Goal: Contribute content: Add original content to the website for others to see

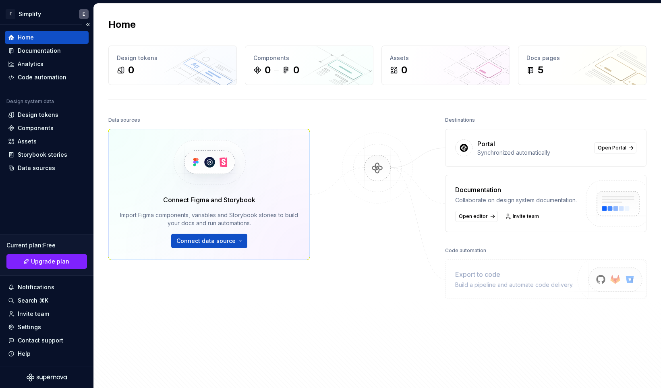
click at [43, 35] on div "Home" at bounding box center [46, 37] width 77 height 8
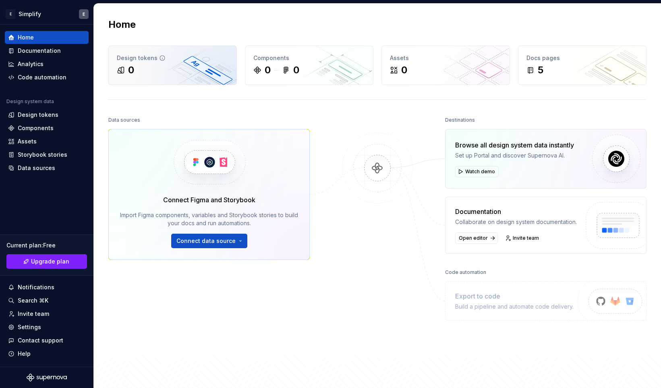
click at [165, 70] on div "0" at bounding box center [173, 70] width 112 height 13
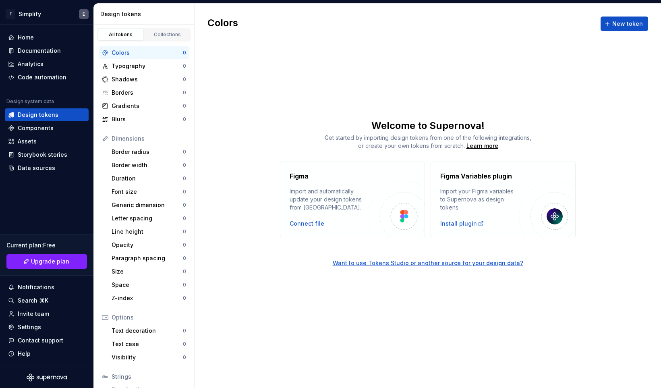
click at [164, 48] on div "Colors 0" at bounding box center [144, 52] width 91 height 13
click at [631, 21] on span "New token" at bounding box center [627, 24] width 31 height 8
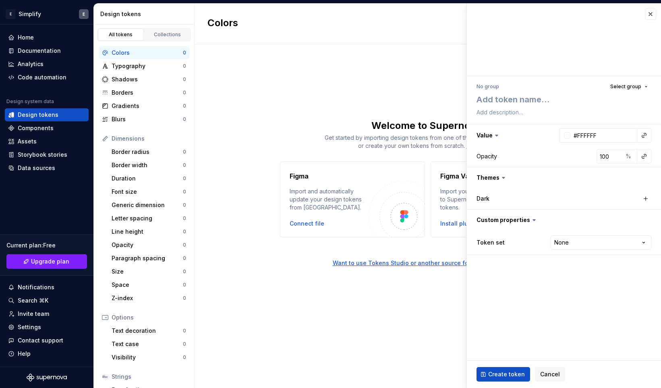
type textarea "*"
type textarea "W"
type textarea "*"
type textarea "Wh"
type textarea "*"
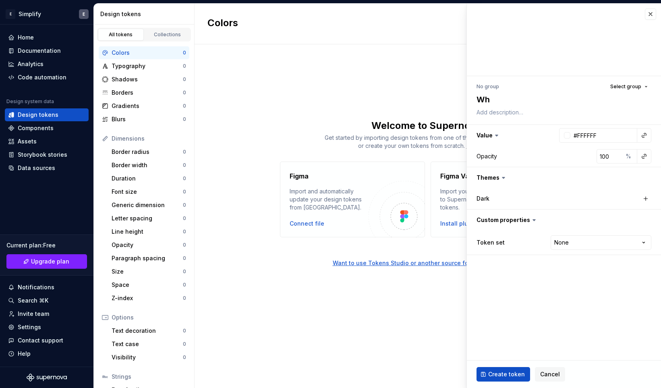
type textarea "Whi"
type textarea "*"
type textarea "Whit"
type textarea "*"
type textarea "White"
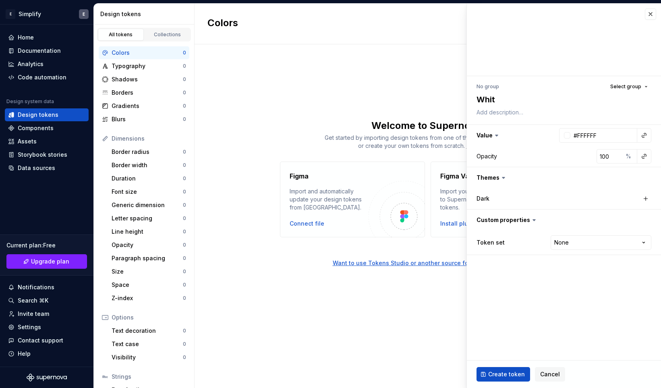
type textarea "*"
type textarea "White"
click at [646, 86] on button "Select group" at bounding box center [628, 86] width 45 height 11
click at [543, 132] on div "Create group" at bounding box center [555, 134] width 37 height 8
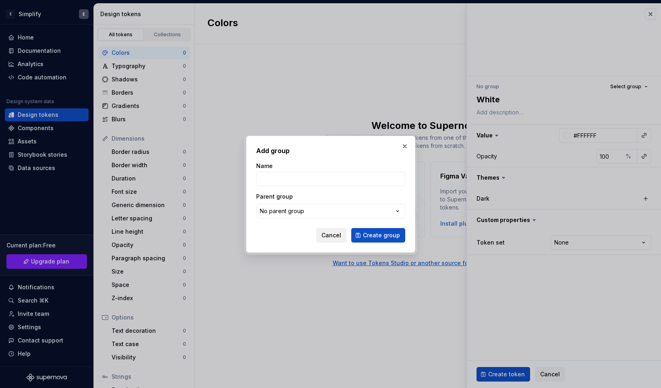
click at [341, 233] on span "Cancel" at bounding box center [331, 235] width 20 height 8
type textarea "*"
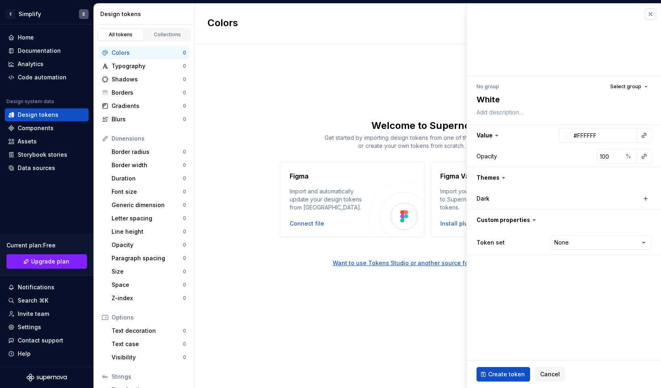
click at [651, 14] on button "button" at bounding box center [649, 13] width 11 height 11
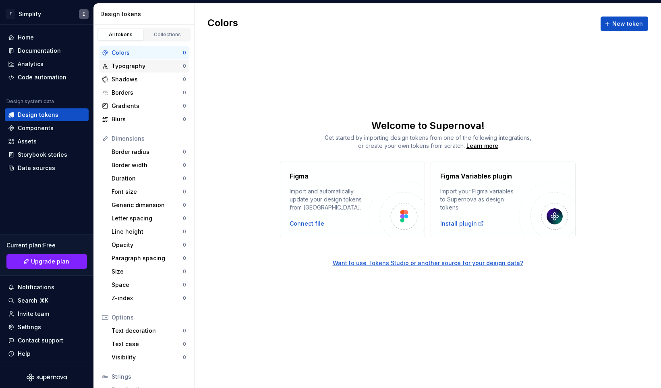
click at [139, 62] on div "Typography" at bounding box center [147, 66] width 71 height 8
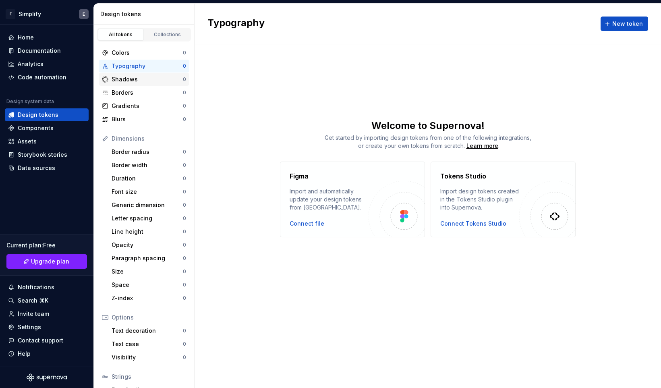
click at [128, 78] on div "Shadows" at bounding box center [147, 79] width 71 height 8
click at [132, 54] on div "Colors" at bounding box center [147, 53] width 71 height 8
